Goal: Task Accomplishment & Management: Manage account settings

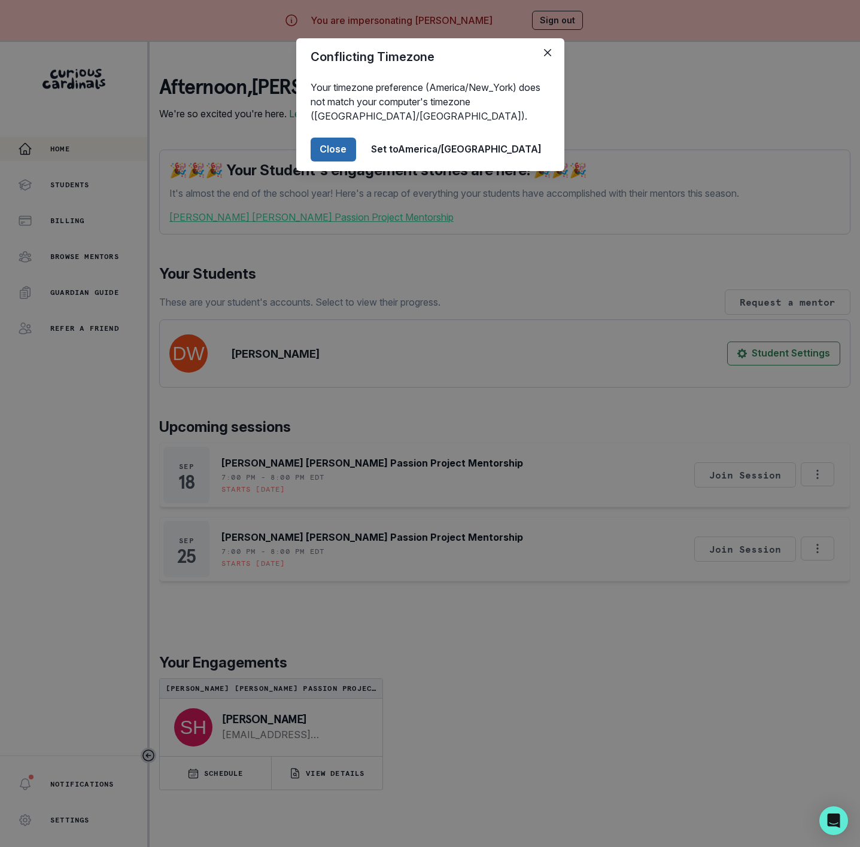
click at [356, 145] on button "Close" at bounding box center [333, 150] width 45 height 24
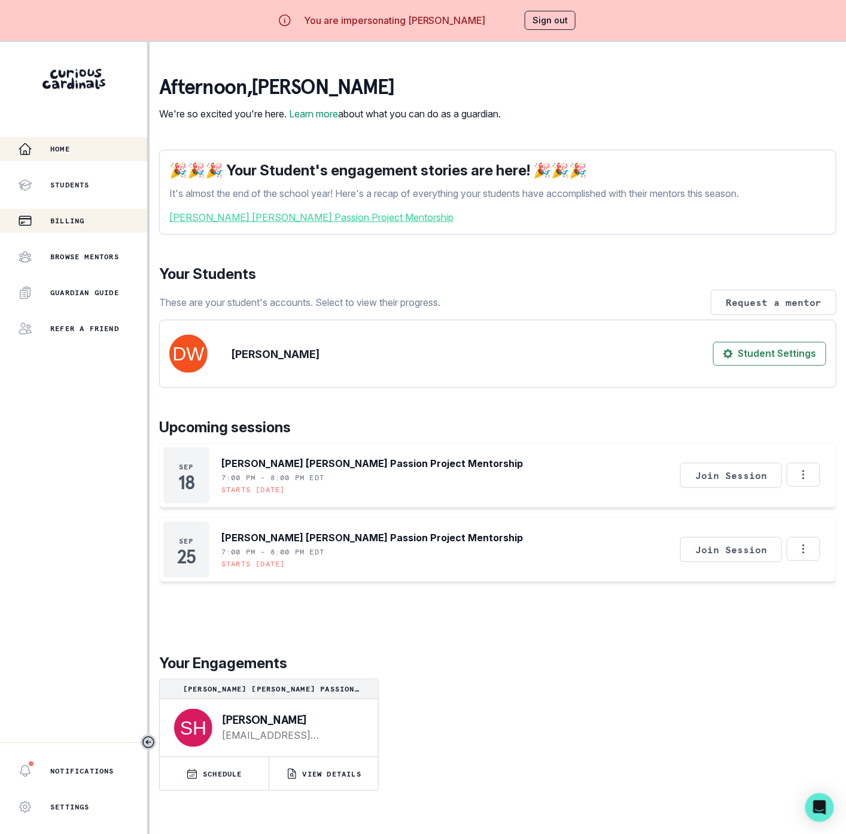
click at [68, 221] on p "Billing" at bounding box center [67, 221] width 34 height 10
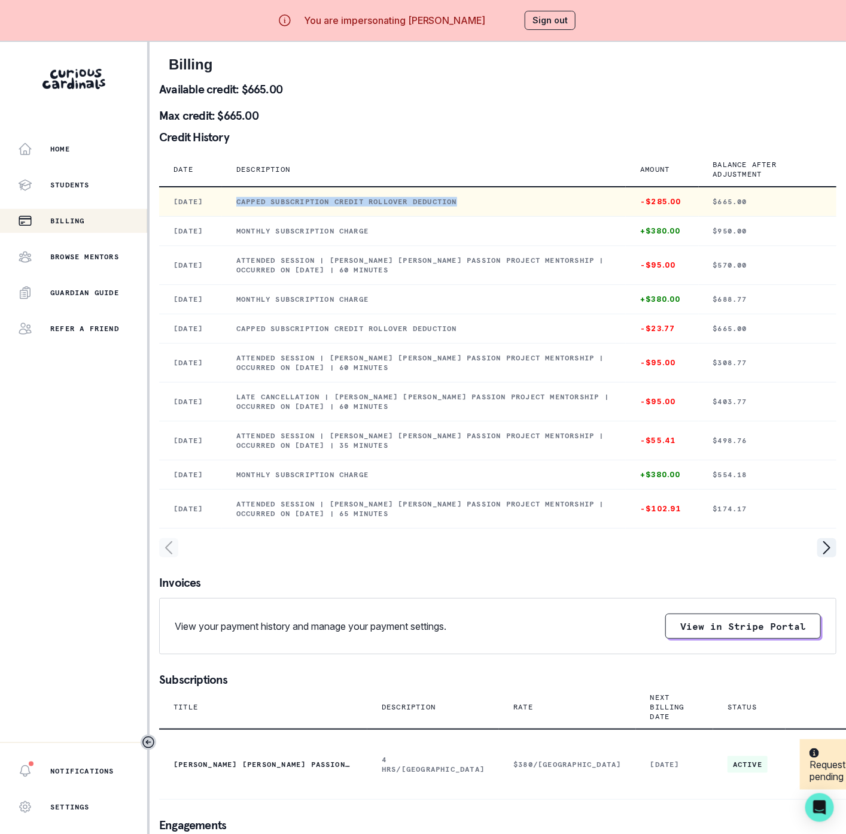
drag, startPoint x: 254, startPoint y: 205, endPoint x: 514, endPoint y: 205, distance: 260.3
click at [514, 205] on p "Capped subscription credit rollover deduction" at bounding box center [424, 202] width 376 height 10
copy p "Capped subscription credit rollover deduction"
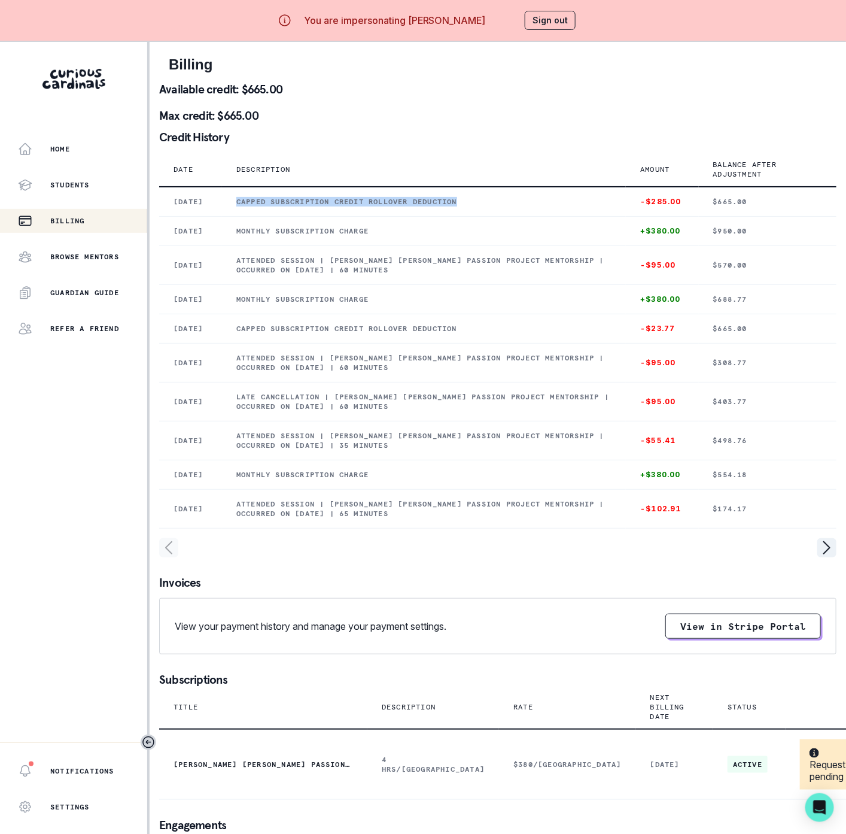
click at [537, 18] on button "Sign out" at bounding box center [550, 20] width 51 height 19
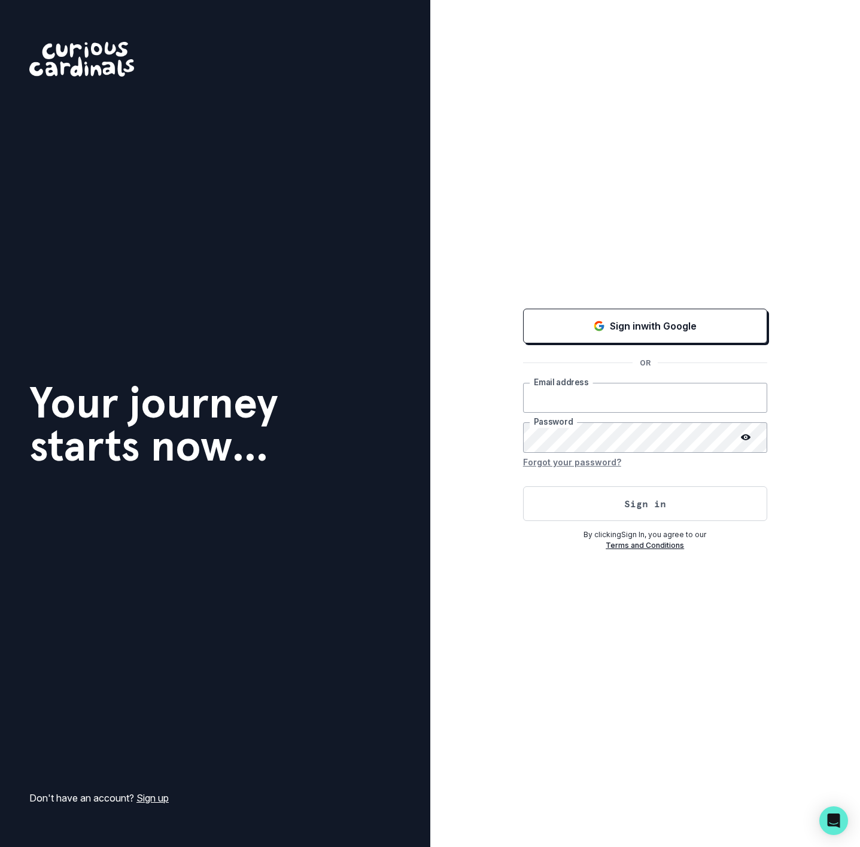
type input "[EMAIL_ADDRESS][DOMAIN_NAME]"
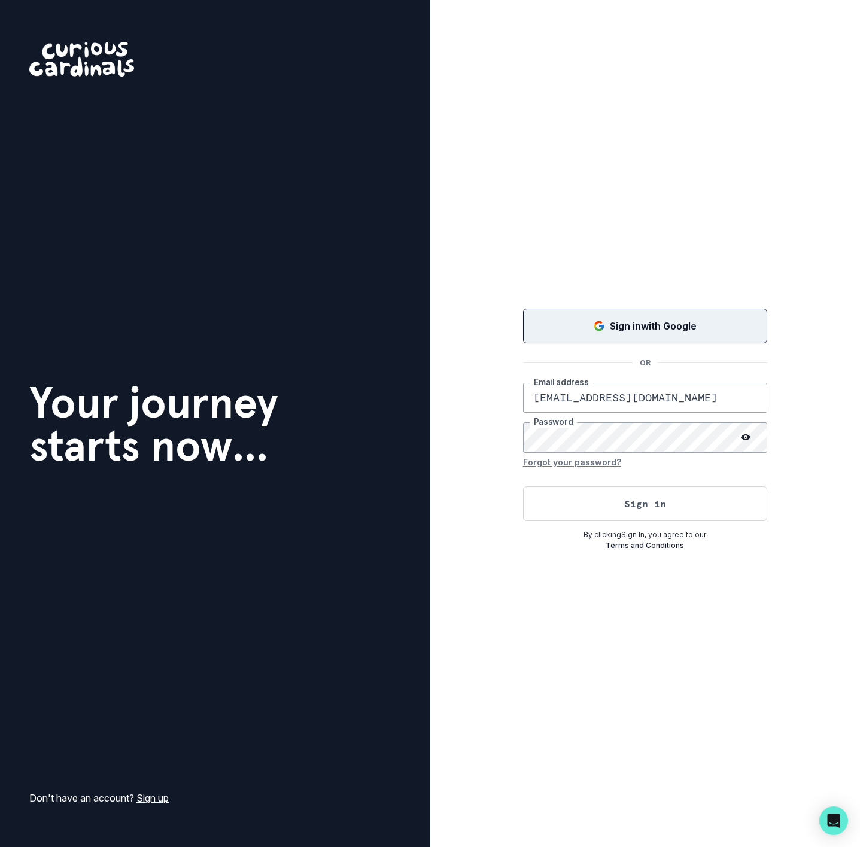
click at [597, 332] on div "Sign in with Google" at bounding box center [645, 326] width 214 height 14
